Goal: Task Accomplishment & Management: Use online tool/utility

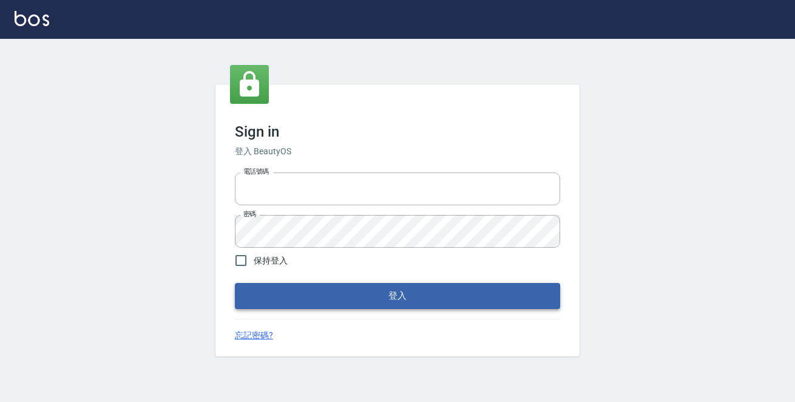
type input "0229470385"
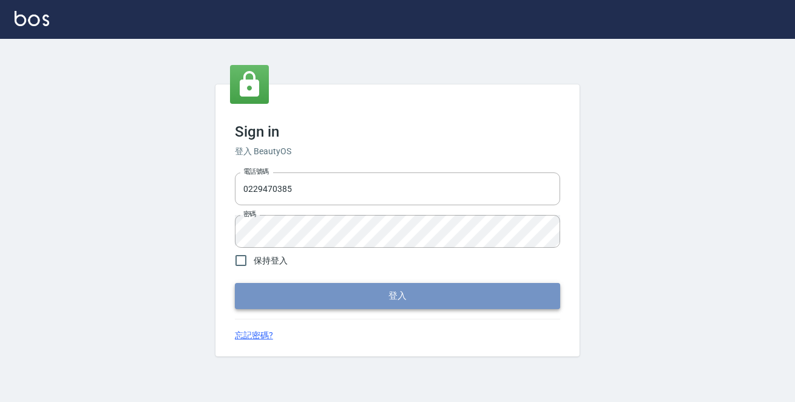
click at [411, 299] on button "登入" at bounding box center [397, 295] width 325 height 25
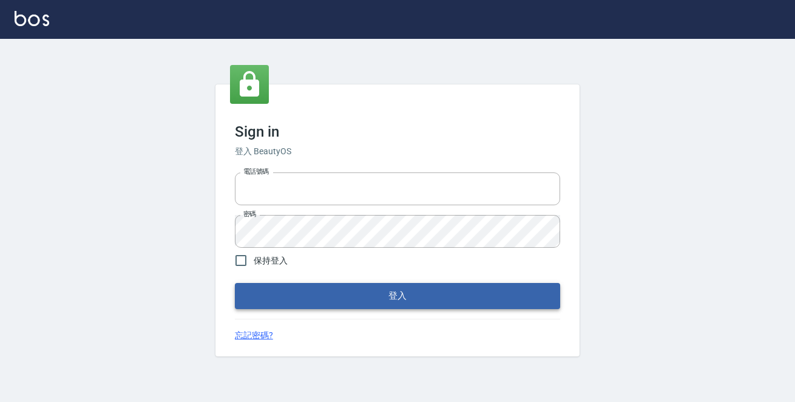
type input "0229470385"
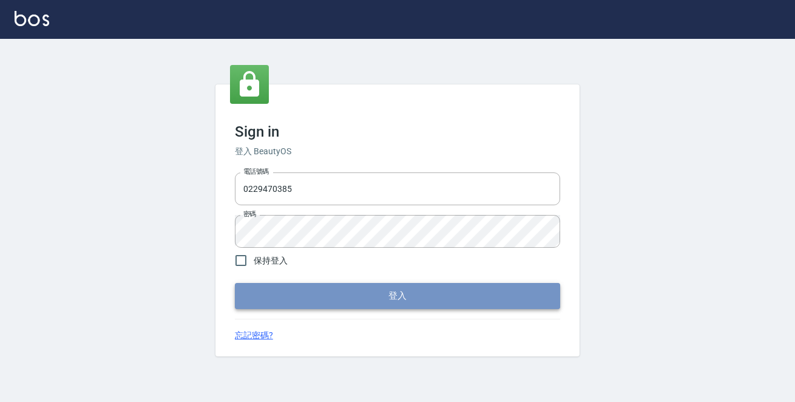
click at [450, 292] on button "登入" at bounding box center [397, 295] width 325 height 25
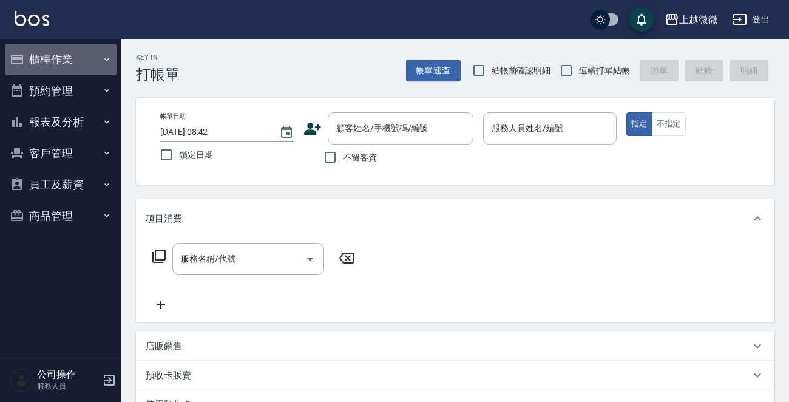
click at [106, 55] on icon "button" at bounding box center [107, 60] width 10 height 10
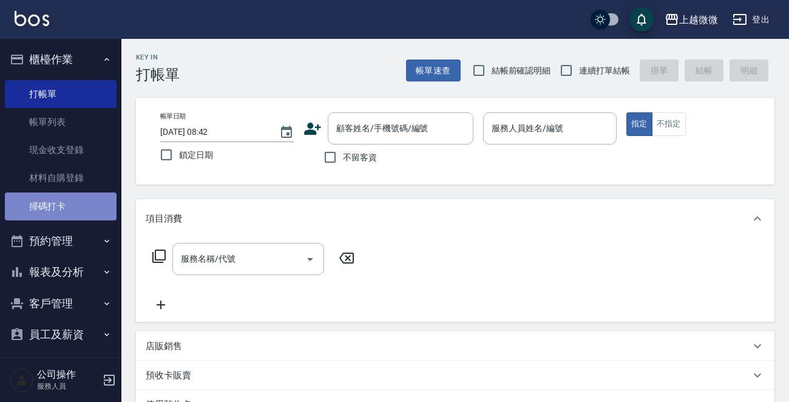
click at [68, 205] on link "掃碼打卡" at bounding box center [61, 206] width 112 height 28
